Goal: Complete application form: Complete application form

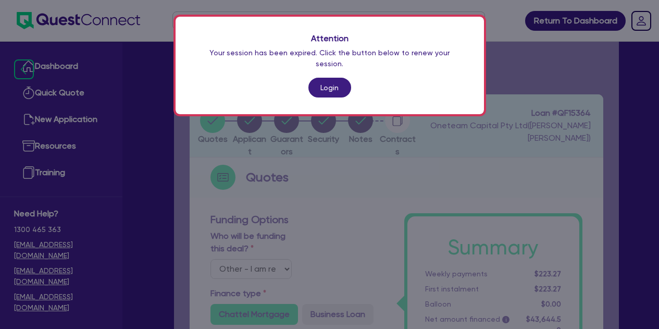
select select "Other"
select select "CARS_AND_LIGHT_TRUCKS"
select select "VANS_AND_UTES"
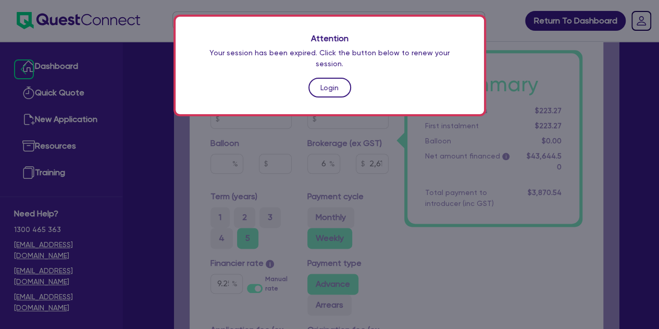
click at [336, 78] on link "Login" at bounding box center [329, 88] width 43 height 20
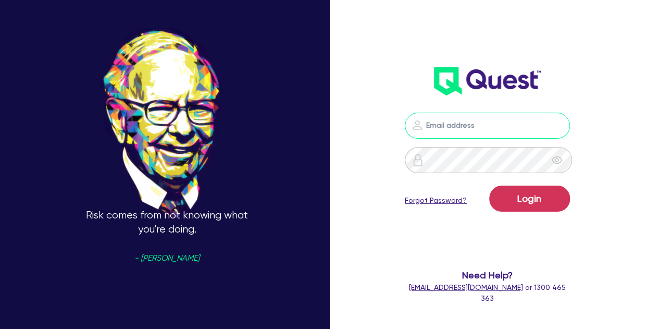
type input "[PERSON_NAME][EMAIL_ADDRESS][PERSON_NAME][DOMAIN_NAME]"
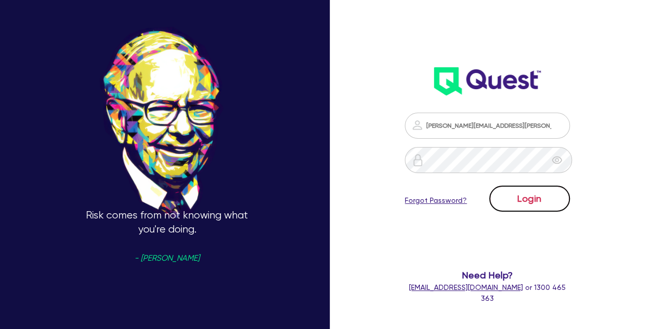
click at [523, 203] on button "Login" at bounding box center [529, 198] width 81 height 26
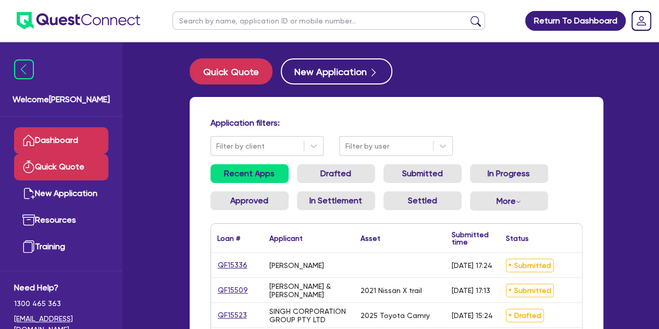
click at [42, 154] on link "Quick Quote" at bounding box center [61, 167] width 94 height 27
select select "Other"
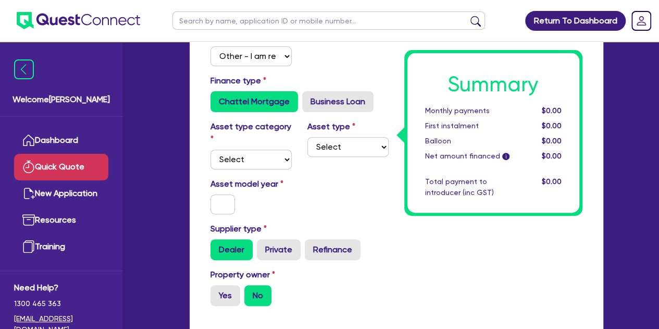
scroll to position [117, 0]
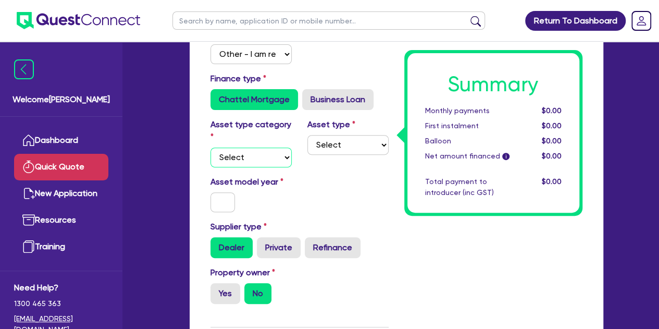
click at [237, 158] on select "Select Cars and light trucks Primary assets Secondary assets Tertiary assets" at bounding box center [250, 157] width 81 height 20
select select "PRIMARY_ASSETS"
click at [210, 147] on select "Select Cars and light trucks Primary assets Secondary assets Tertiary assets" at bounding box center [250, 157] width 81 height 20
click at [336, 147] on select "Select Heavy trucks over 4.5 tonne Trailers Bus and coaches Yellow goods and ex…" at bounding box center [347, 145] width 81 height 20
select select "CONSTRUCTION_AND_EARTHMOVING_EQUIPMENT"
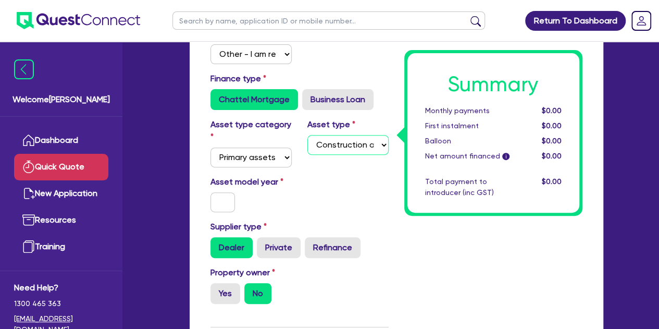
click at [307, 135] on select "Select Heavy trucks over 4.5 tonne Trailers Bus and coaches Yellow goods and ex…" at bounding box center [347, 145] width 81 height 20
click at [221, 200] on input "text" at bounding box center [222, 202] width 25 height 20
type input "2025"
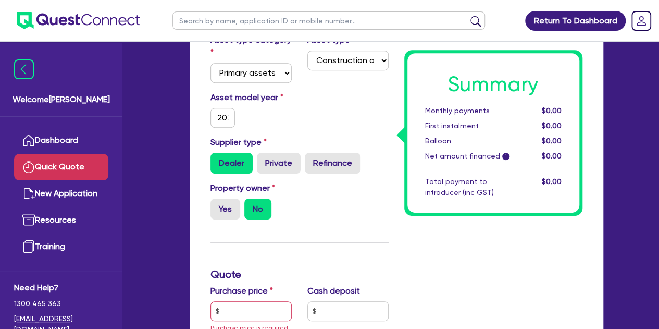
scroll to position [202, 0]
click at [236, 202] on label "Yes" at bounding box center [225, 208] width 30 height 21
click at [217, 202] on input "Yes" at bounding box center [213, 201] width 7 height 7
radio input "true"
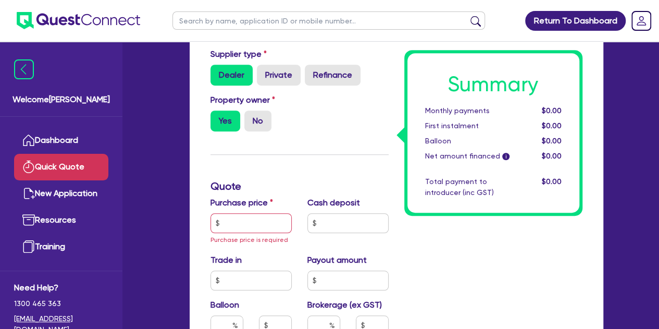
scroll to position [290, 0]
click at [241, 216] on input "text" at bounding box center [250, 223] width 81 height 20
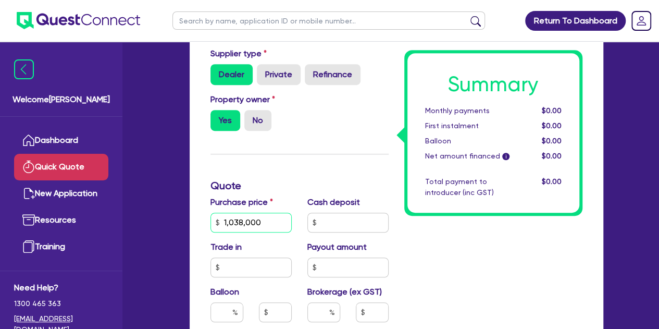
scroll to position [299, 0]
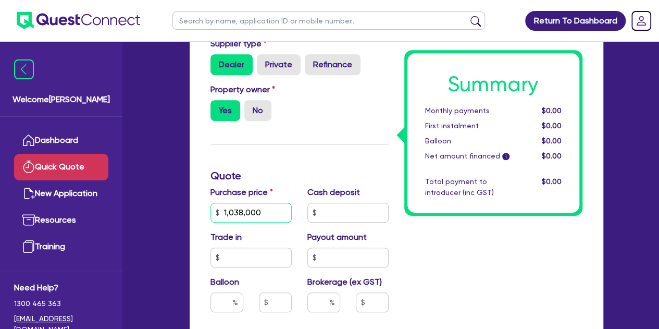
type input "1,038,000"
click at [328, 210] on input "text" at bounding box center [347, 213] width 81 height 20
type input "250,000"
click at [171, 215] on div "Welcome [PERSON_NAME] Quick Quote New Application Ref Company Ref Salesperson R…" at bounding box center [330, 204] width 578 height 1006
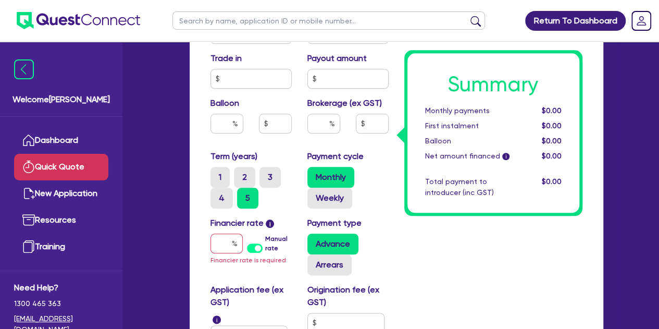
scroll to position [488, 0]
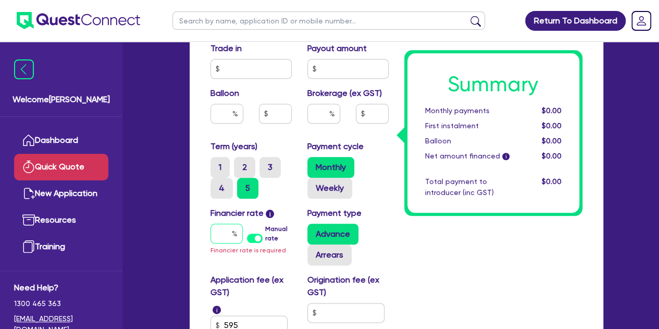
click at [221, 228] on input "text" at bounding box center [226, 233] width 32 height 20
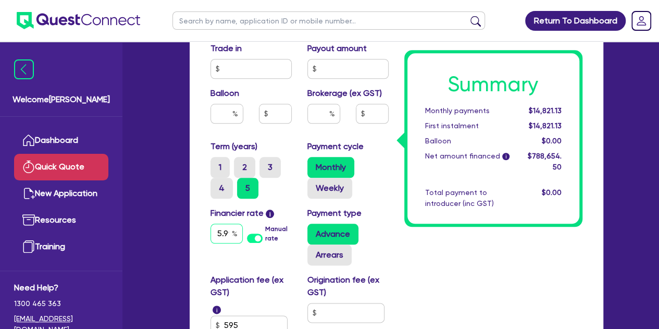
scroll to position [0, 3]
type input "5.99"
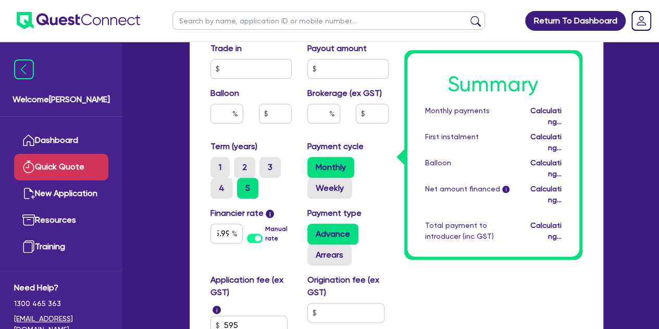
click at [186, 208] on div "Funding Options Who will be funding this deal? Select I will fund 100% I will c…" at bounding box center [396, 36] width 429 height 861
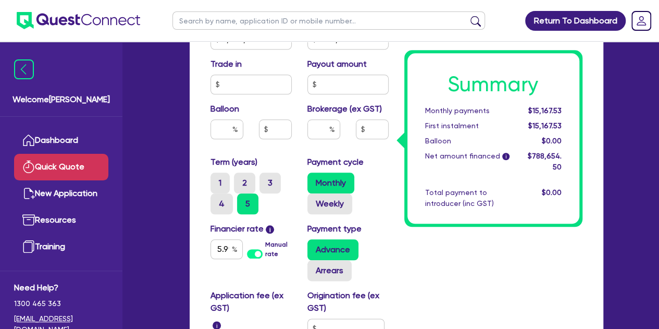
scroll to position [479, 0]
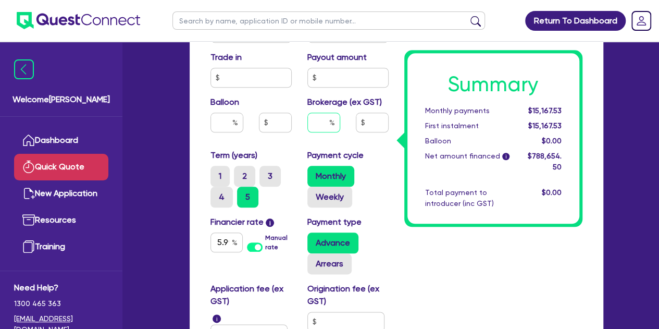
click at [325, 120] on input "text" at bounding box center [323, 123] width 33 height 20
type input "1"
click at [189, 133] on div "Funding Options Who will be funding this deal? Select I will fund 100% I will c…" at bounding box center [396, 45] width 429 height 861
type input "7,886.55"
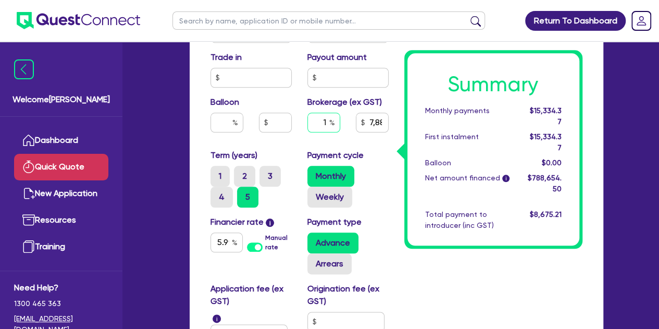
click at [329, 124] on div "1" at bounding box center [323, 123] width 33 height 20
type input "7,886.55"
type input "2"
type input "7,886.55"
type input "2"
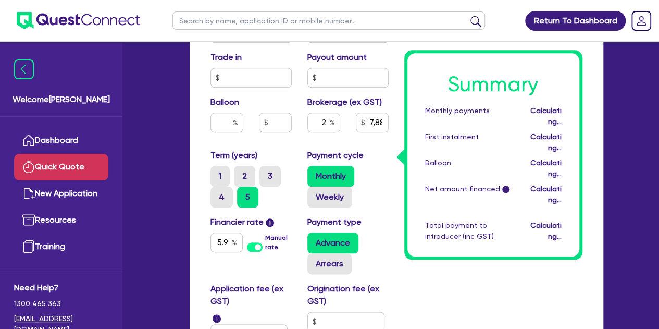
type input "15,773.09"
click at [186, 145] on div "Funding Options Who will be funding this deal? Select I will fund 100% I will c…" at bounding box center [396, 45] width 429 height 861
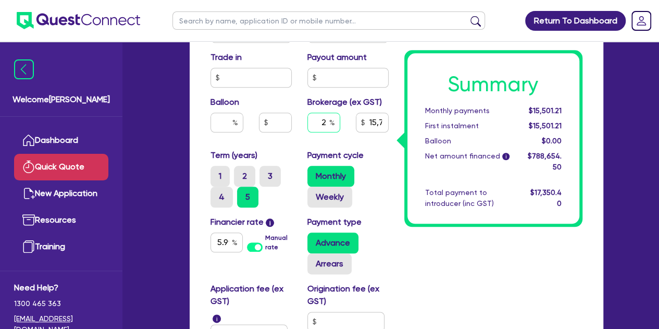
click at [326, 123] on input "2" at bounding box center [323, 123] width 33 height 20
type input "15,773.09"
type input "1"
type input "15,773.09"
type input "1"
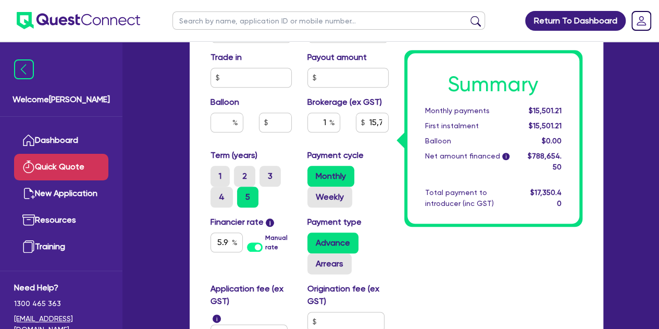
type input "7,886.55"
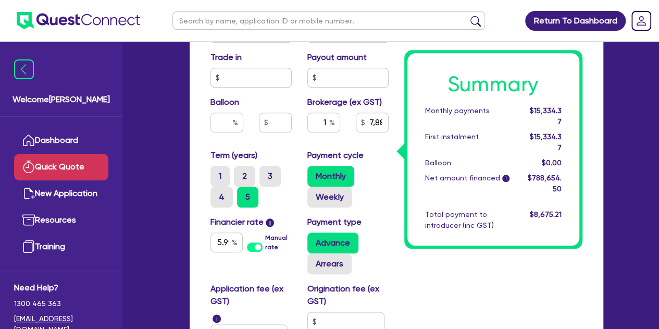
click at [403, 247] on div "Summary Monthly payments $15,334.37 First instalment $15,334.37 Balloon $0.00 N…" at bounding box center [493, 23] width 194 height 774
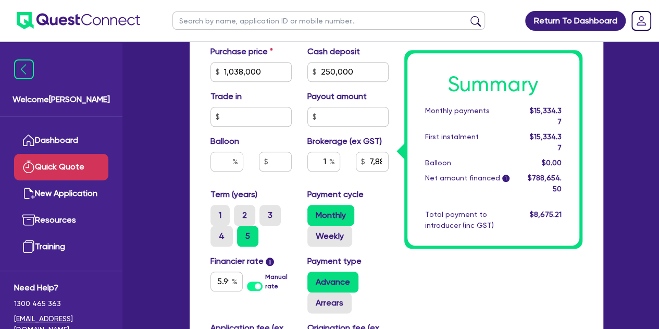
scroll to position [390, 0]
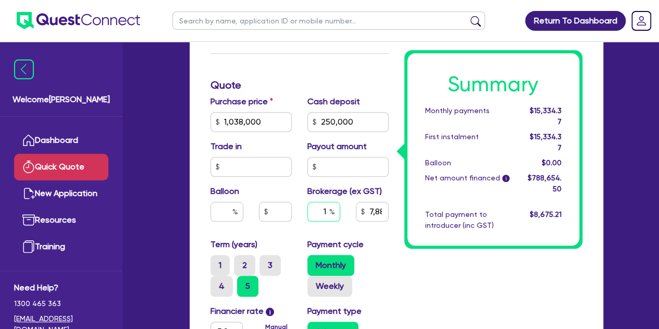
click at [326, 211] on div "1" at bounding box center [323, 212] width 33 height 20
type input "7,886.55"
type input "2"
type input "7,886.55"
type input "2"
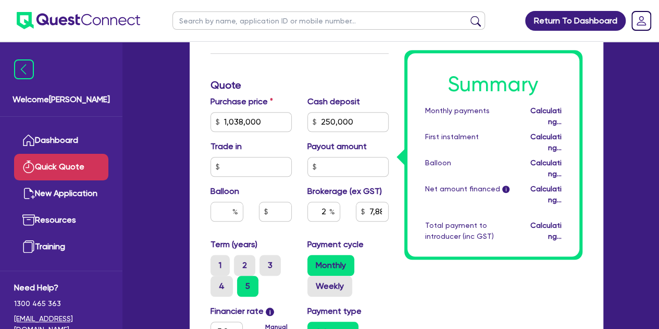
type input "15,773.09"
click at [430, 254] on div "Summary Monthly payments Calculating... First instalment Calculating... Balloon…" at bounding box center [493, 112] width 194 height 774
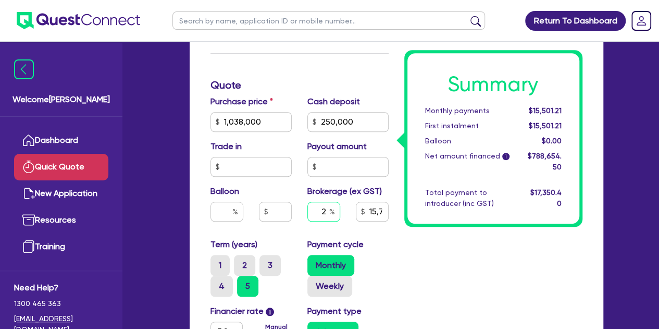
click at [326, 211] on input "2" at bounding box center [323, 212] width 33 height 20
type input "15,773.09"
type input "1"
type input "15,773.09"
type input "1"
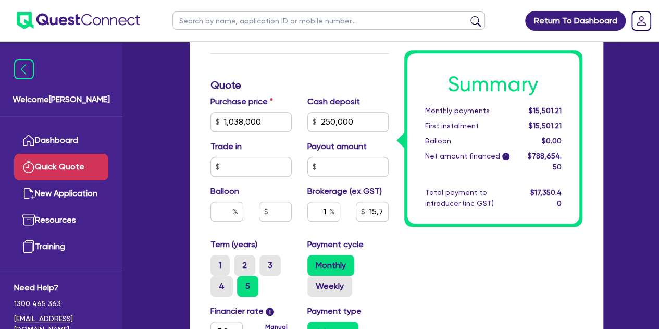
type input "7,886.55"
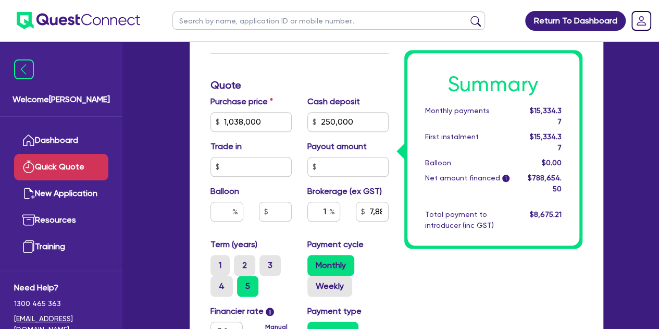
click at [381, 241] on div "Payment cycle Monthly Weekly" at bounding box center [347, 267] width 97 height 58
click at [324, 211] on input "1" at bounding box center [323, 212] width 33 height 20
type input "7,886.55"
type input "3"
type input "7,886.55"
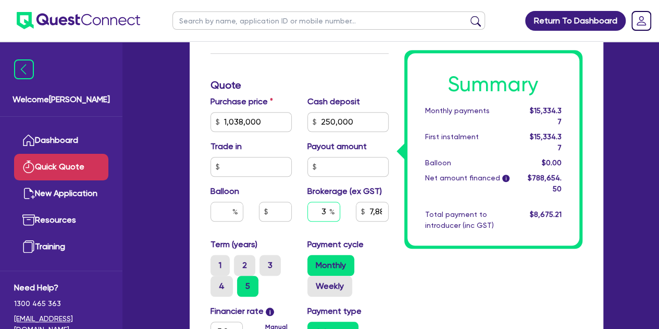
type input "3"
type input "23,659.64"
click at [379, 242] on div "Payment cycle Monthly Weekly" at bounding box center [347, 267] width 97 height 58
click at [327, 210] on input "3" at bounding box center [323, 212] width 33 height 20
type input "23,659.64"
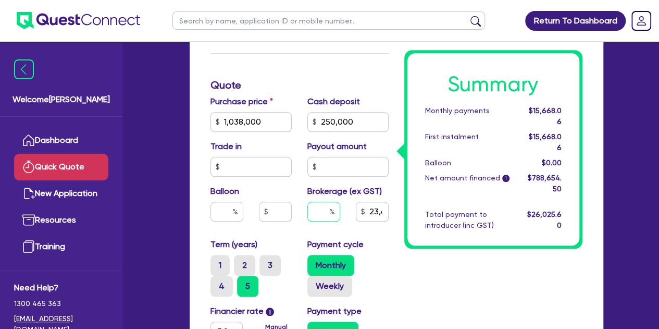
type input "2"
type input "23,659.64"
type input "2"
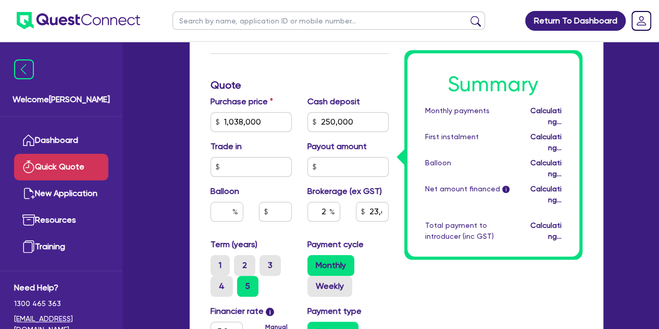
type input "15,773.09"
click at [448, 266] on div "Summary Monthly payments Calculating... First instalment Calculating... Balloon…" at bounding box center [493, 112] width 194 height 774
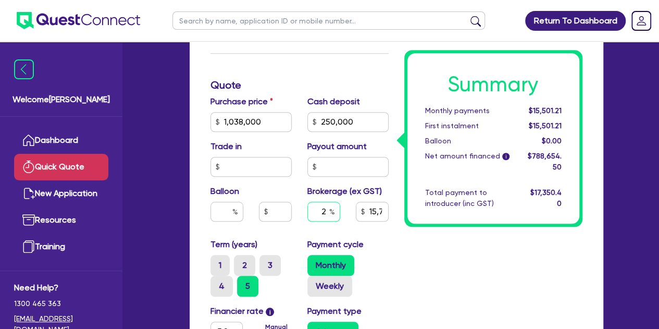
type input "15,773.09"
click at [327, 209] on input "text" at bounding box center [323, 212] width 33 height 20
type input "1"
type input "15,773.09"
type input "1"
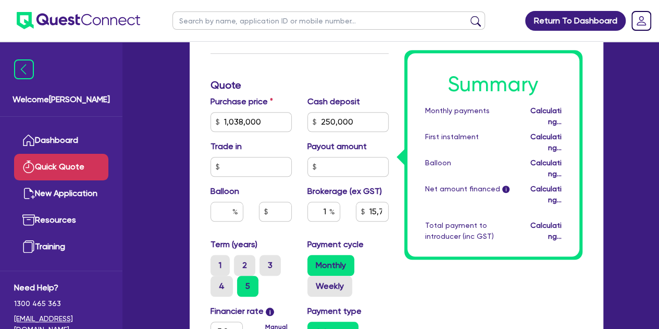
type input "7,886.55"
click at [480, 246] on div "Summary Monthly payments Calculating... First instalment Calculating... Balloon…" at bounding box center [493, 112] width 194 height 774
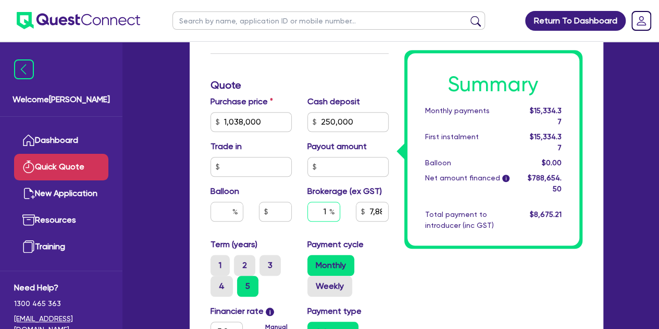
type input "7,886.55"
click at [328, 209] on input "text" at bounding box center [323, 212] width 33 height 20
type input "2"
type input "7,886.55"
type input "2"
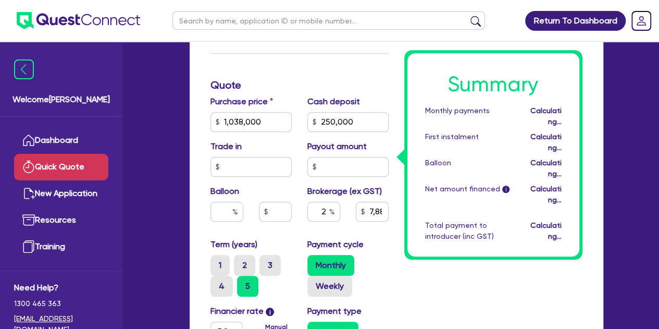
type input "15,773.09"
click at [437, 263] on div "Summary Monthly payments Calculating... First instalment Calculating... Balloon…" at bounding box center [493, 112] width 194 height 774
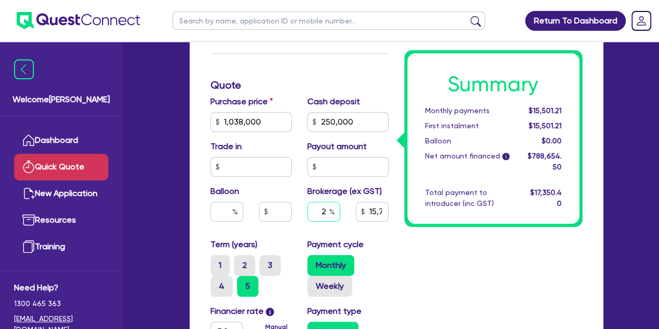
click at [324, 214] on input "2" at bounding box center [323, 212] width 33 height 20
type input "15,773.09"
type input "1"
type input "15,773.09"
type input "1"
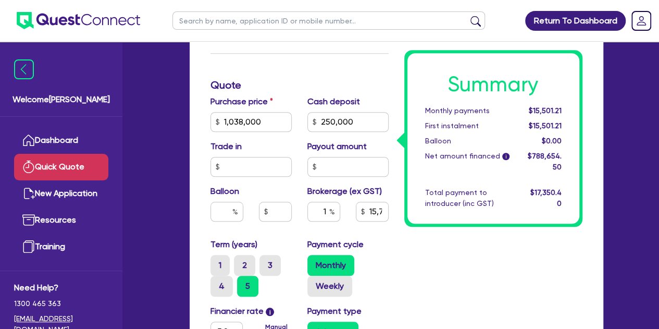
type input "7,886.55"
click at [461, 253] on div "Summary Monthly payments $15,501.21 First instalment $15,501.21 Balloon $0.00 N…" at bounding box center [493, 112] width 194 height 774
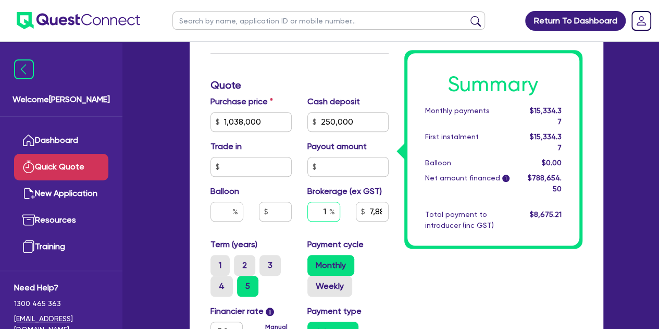
click at [328, 211] on input "1" at bounding box center [323, 212] width 33 height 20
type input "1."
type input "7,886.55"
type input "1.5"
type input "7,886.55"
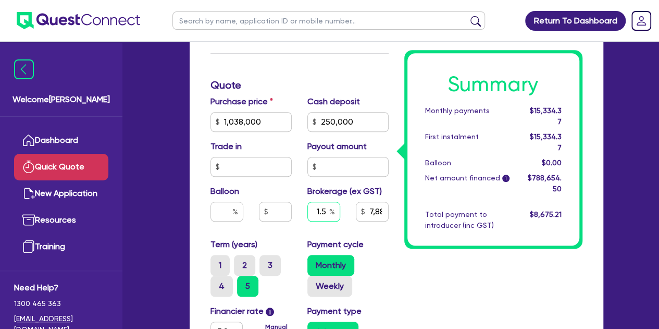
type input "1.5"
type input "11,829.82"
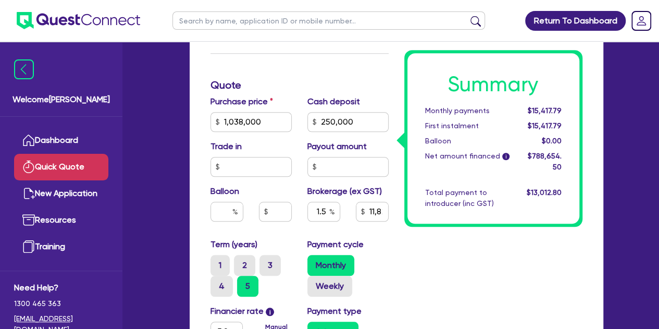
click at [469, 268] on div "Summary Monthly payments $15,417.79 First instalment $15,417.79 Balloon $0.00 N…" at bounding box center [493, 112] width 194 height 774
click at [327, 211] on input "1.5" at bounding box center [323, 212] width 33 height 20
type input "1."
type input "11,829.82"
type input "1"
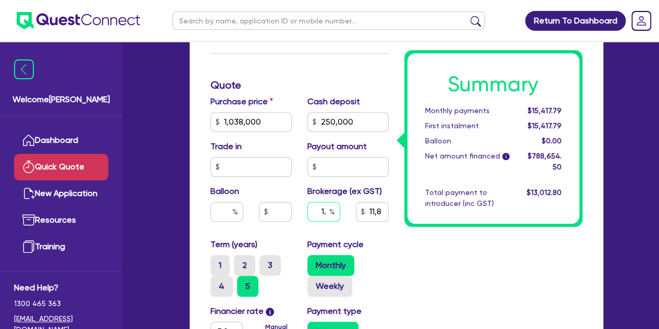
type input "11,829.82"
click at [472, 295] on div "Summary Monthly payments $15,417.79 First instalment $15,417.79 Balloon $0.00 N…" at bounding box center [493, 112] width 194 height 774
click at [319, 211] on input "text" at bounding box center [323, 212] width 33 height 20
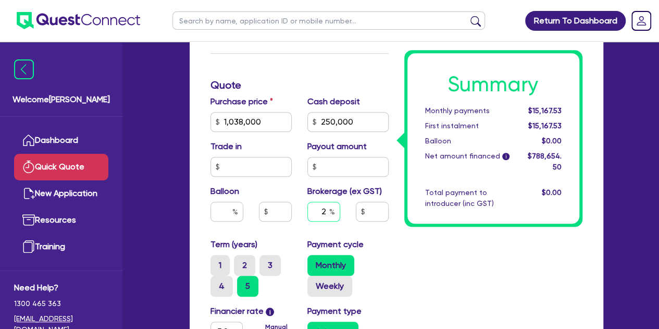
type input "2"
type input "15,773.09"
click at [383, 248] on div "Payment cycle Monthly Weekly" at bounding box center [347, 267] width 97 height 58
click at [327, 210] on input "2" at bounding box center [323, 212] width 33 height 20
type input "15,773.09"
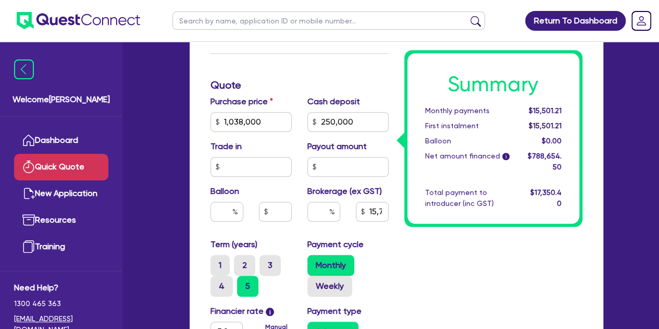
type input "15,773.09"
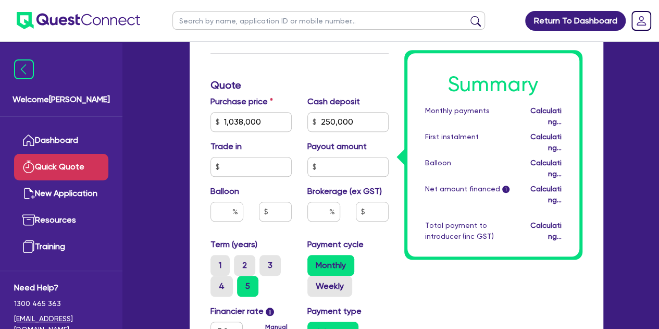
click at [417, 280] on div "Summary Monthly payments Calculating... First instalment Calculating... Balloon…" at bounding box center [493, 112] width 194 height 774
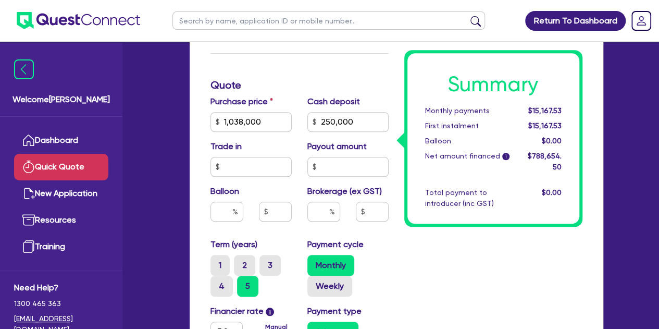
click at [197, 18] on input "text" at bounding box center [328, 20] width 313 height 18
type input "[PERSON_NAME]"
click button "submit" at bounding box center [475, 23] width 17 height 15
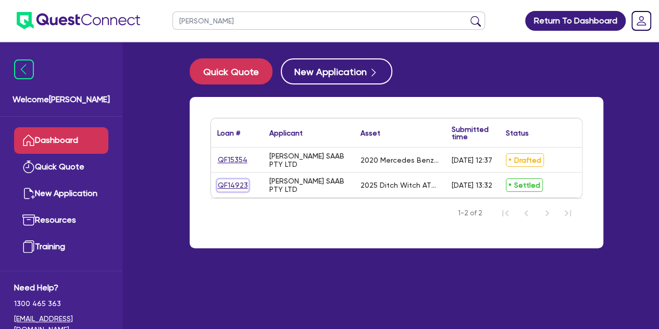
click at [236, 183] on link "QF14923" at bounding box center [232, 185] width 31 height 12
select select "Other"
select select "PRIMARY_ASSETS"
select select "CONSTRUCTION_AND_EARTHMOVING_EQUIPMENT"
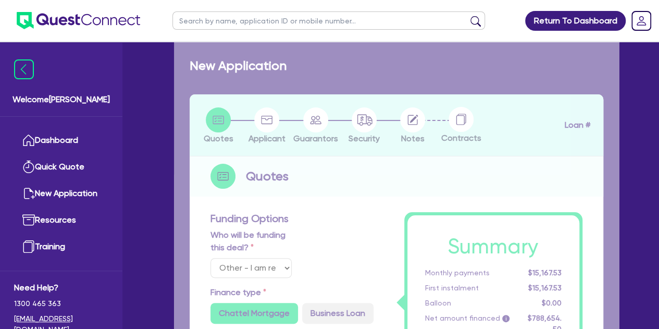
type input "852,500"
type input "352,500"
type input "3"
type input "15,000"
type input "7.74"
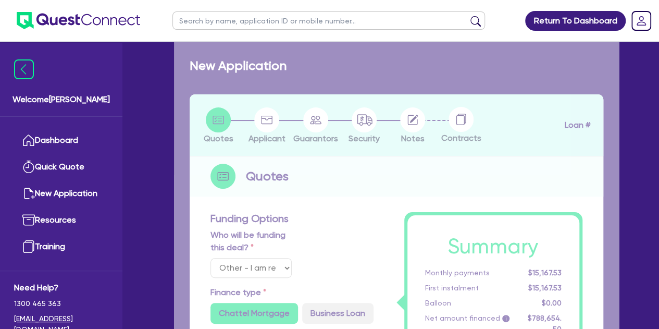
radio input "false"
radio input "true"
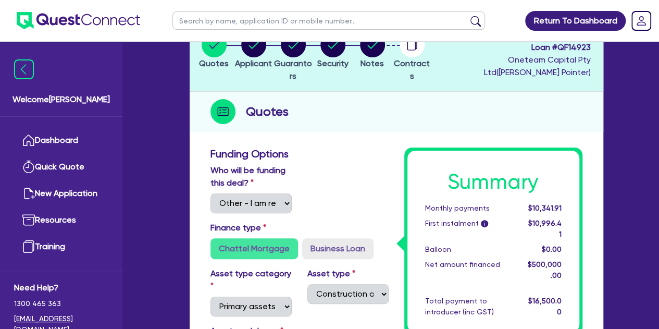
scroll to position [32, 0]
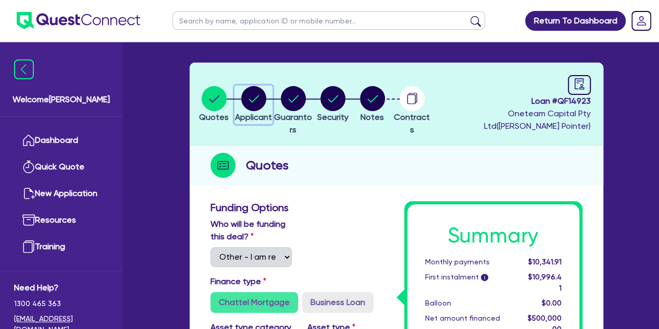
click at [266, 96] on circle "button" at bounding box center [253, 98] width 25 height 25
select select "COMPANY"
select select "BUILDING_CONSTRUCTION"
select select "TRADES_SERVICES_BUSINESSES_GOVERNMENT"
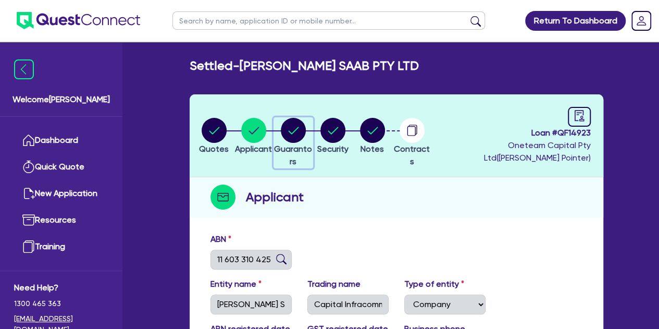
click at [297, 121] on circle "button" at bounding box center [293, 130] width 25 height 25
select select "MR"
select select "ACT"
select select "MARRIED"
select select "CASH"
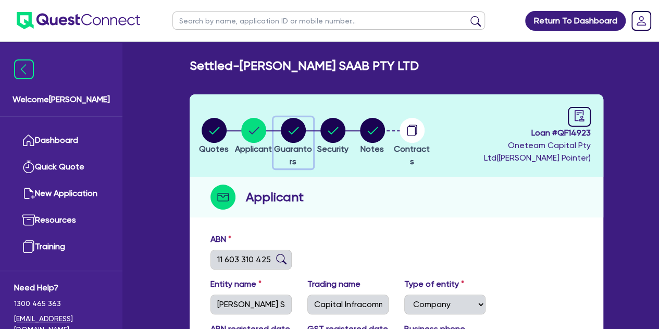
select select "VEHICLE"
select select "TRUCK"
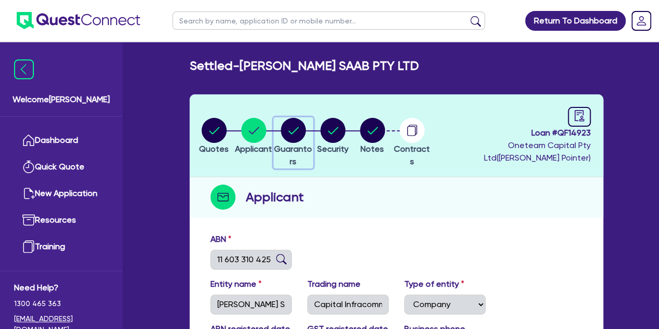
select select "EQUIPMENT"
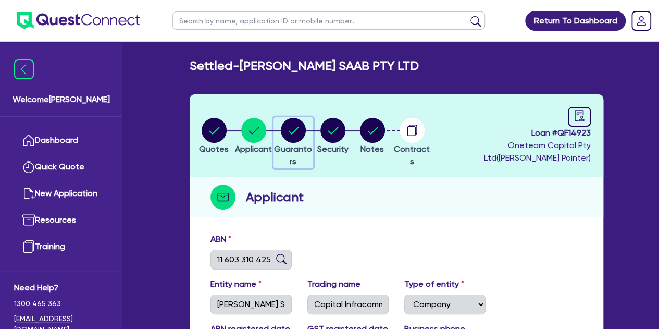
select select "PROPERTY"
select select "EQUIPMENT_LOAN"
select select "MORTGAGE"
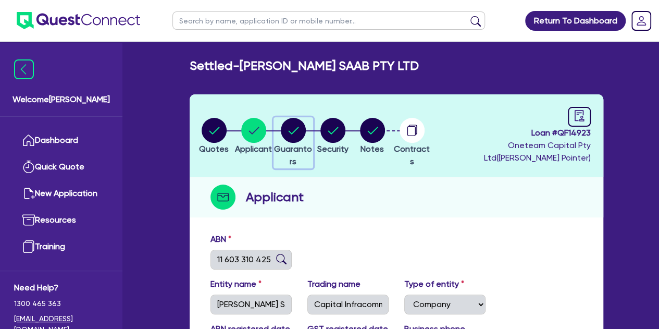
select select "MORTGAGE"
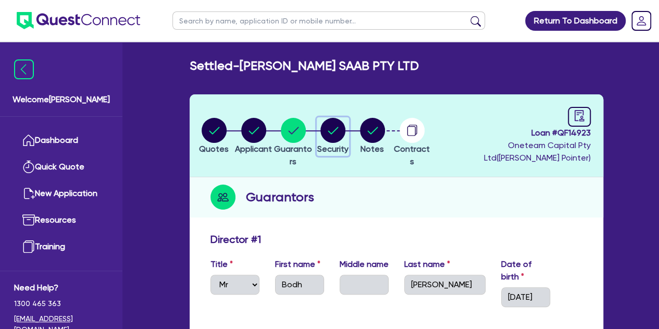
click at [335, 130] on circle "button" at bounding box center [332, 130] width 25 height 25
select select "PRIMARY_ASSETS"
select select "CONSTRUCTION_AND_EARTHMOVING_EQUIPMENT"
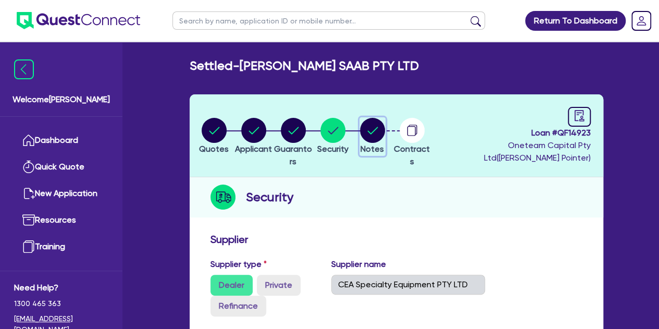
click at [384, 121] on circle "button" at bounding box center [372, 130] width 25 height 25
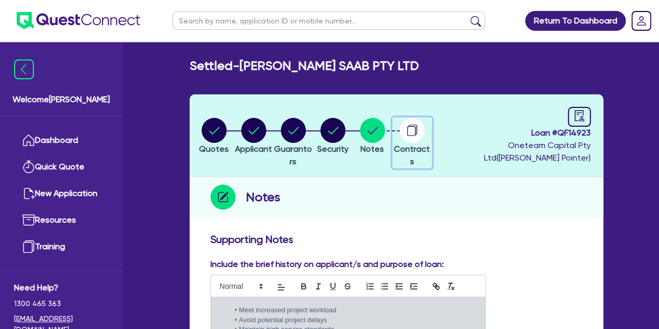
click at [424, 133] on circle "button" at bounding box center [411, 130] width 25 height 25
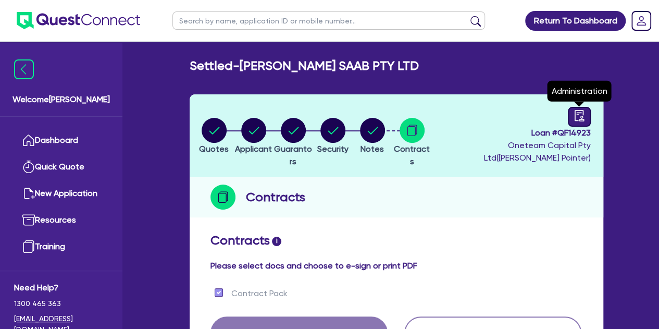
click at [572, 115] on div at bounding box center [579, 117] width 23 height 20
select select "SETTLED"
select select "Flexicommercial"
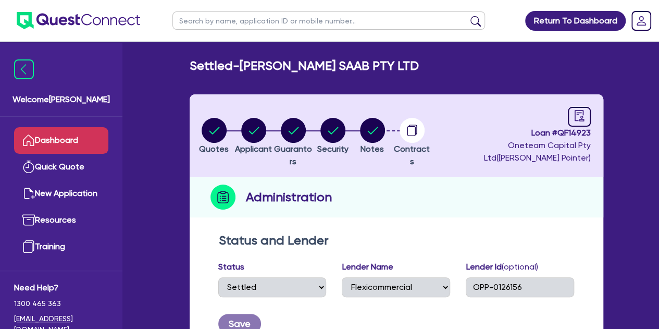
click at [86, 142] on link "Dashboard" at bounding box center [61, 140] width 94 height 27
